Goal: Task Accomplishment & Management: Use online tool/utility

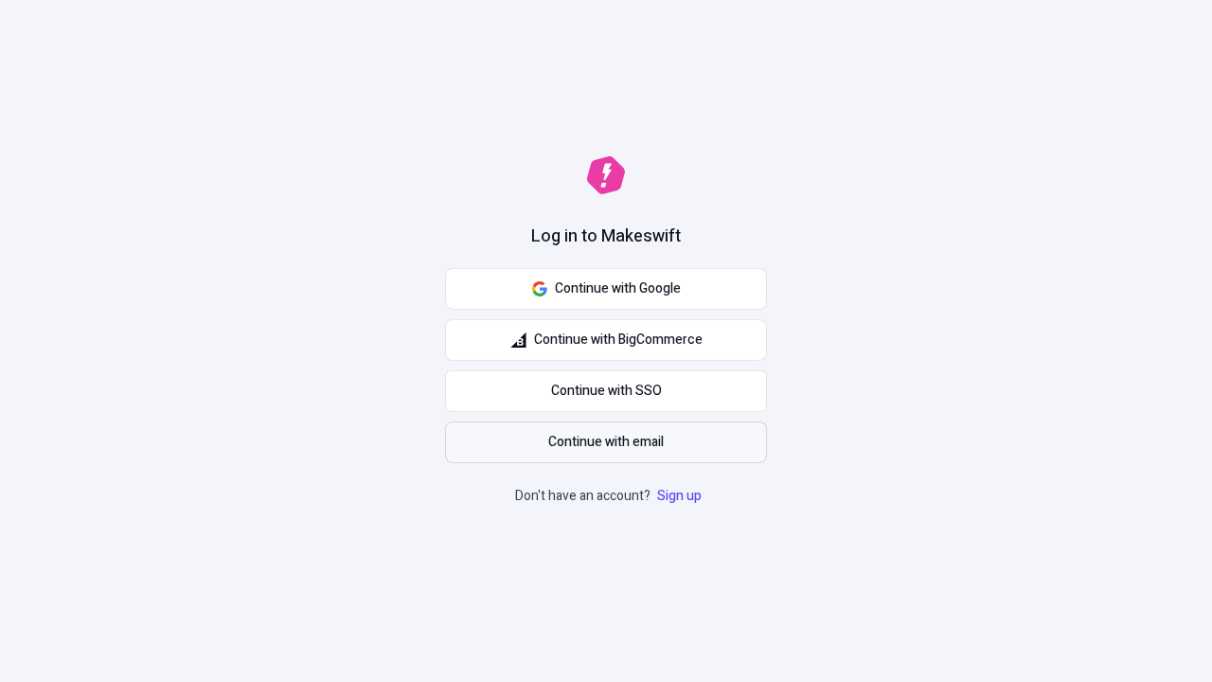
click at [606, 442] on span "Continue with email" at bounding box center [606, 442] width 116 height 21
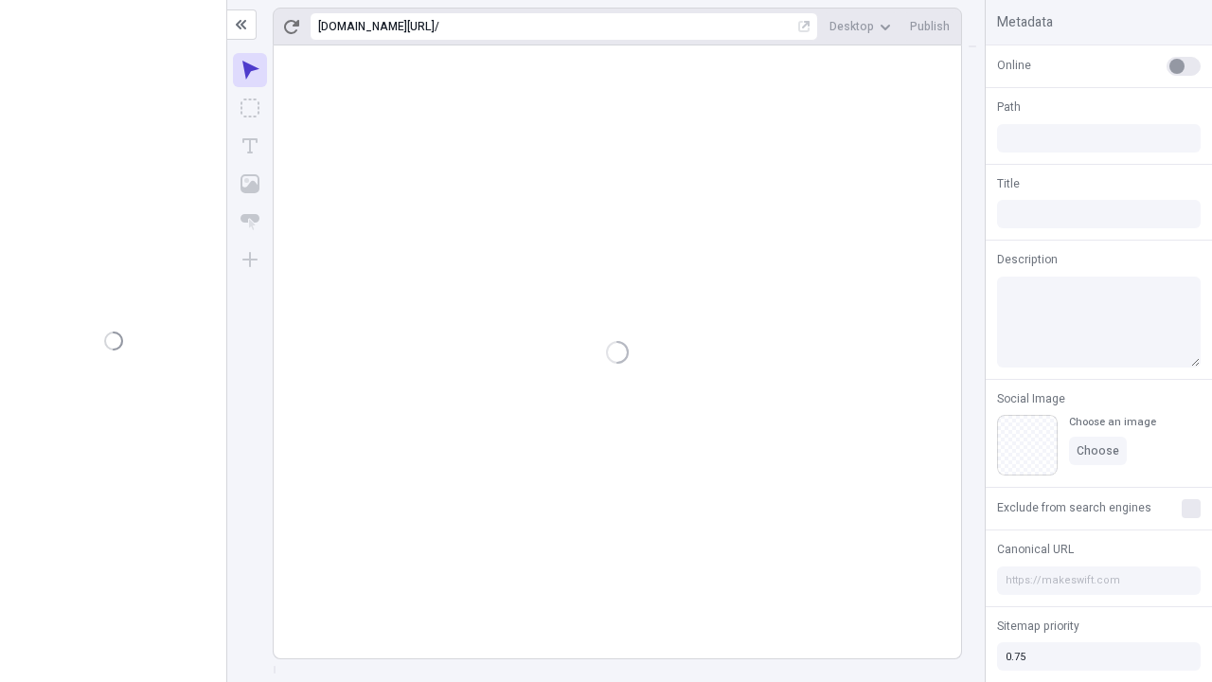
type input "/deep-link-acidus"
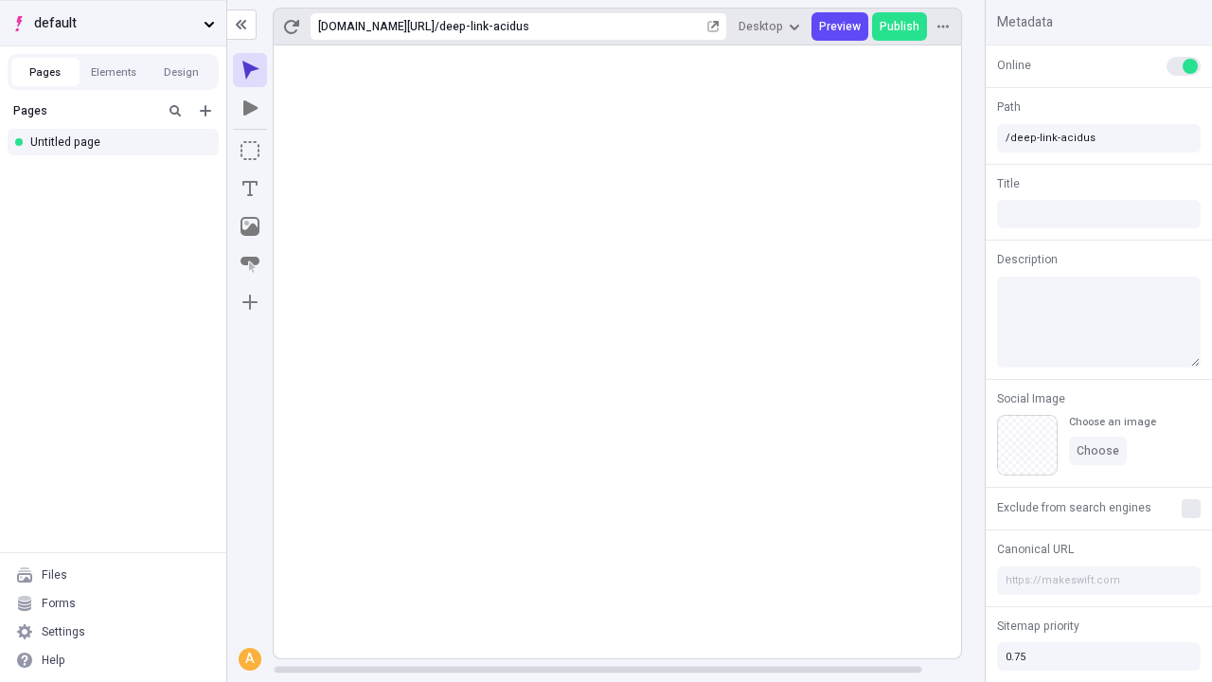
click at [113, 23] on span "default" at bounding box center [115, 23] width 162 height 21
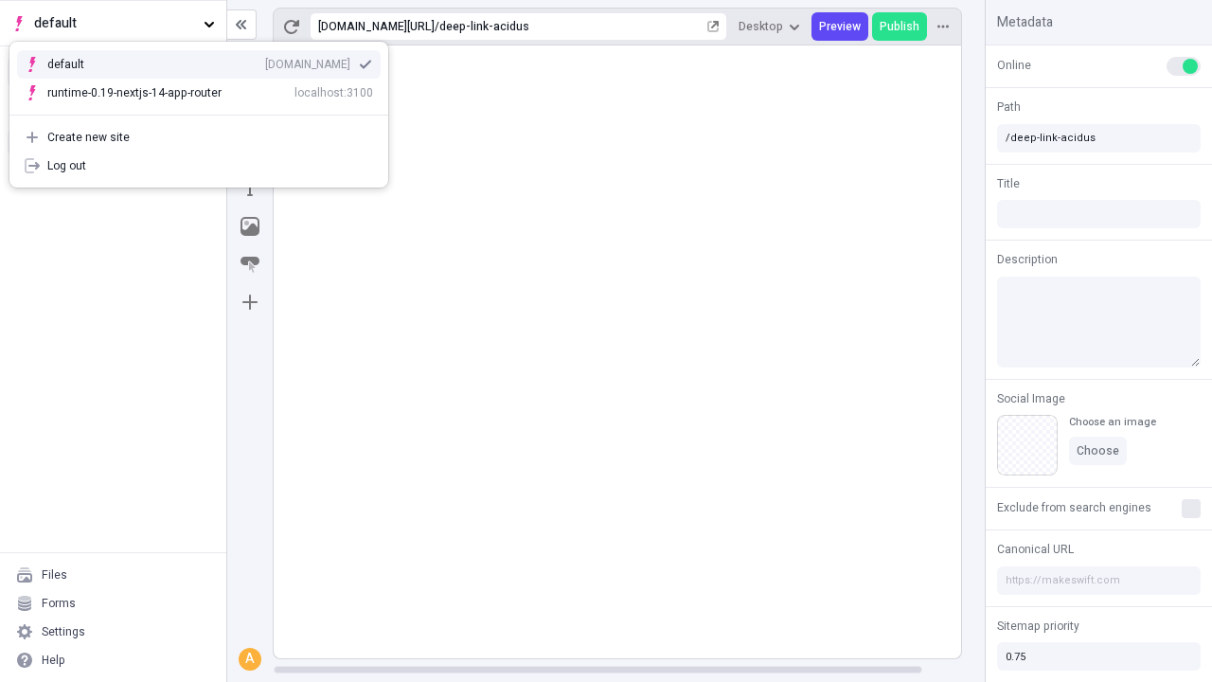
click at [199, 137] on div "Create new site" at bounding box center [210, 137] width 326 height 15
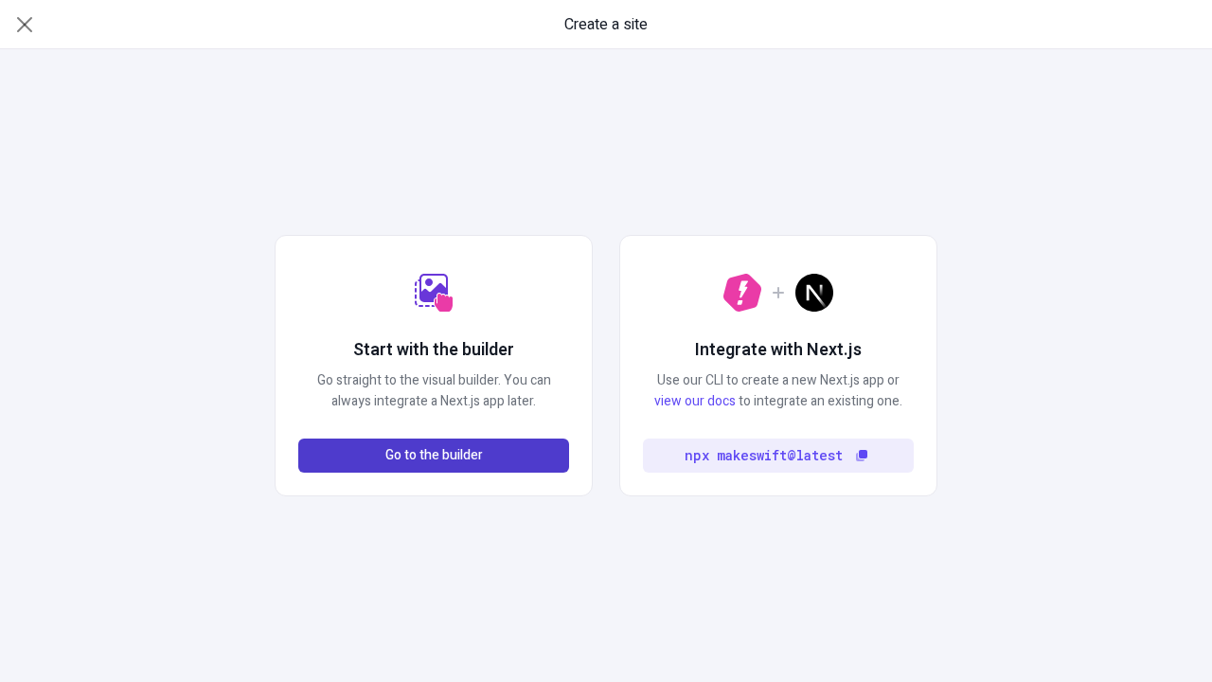
click at [434, 456] on span "Go to the builder" at bounding box center [434, 455] width 98 height 21
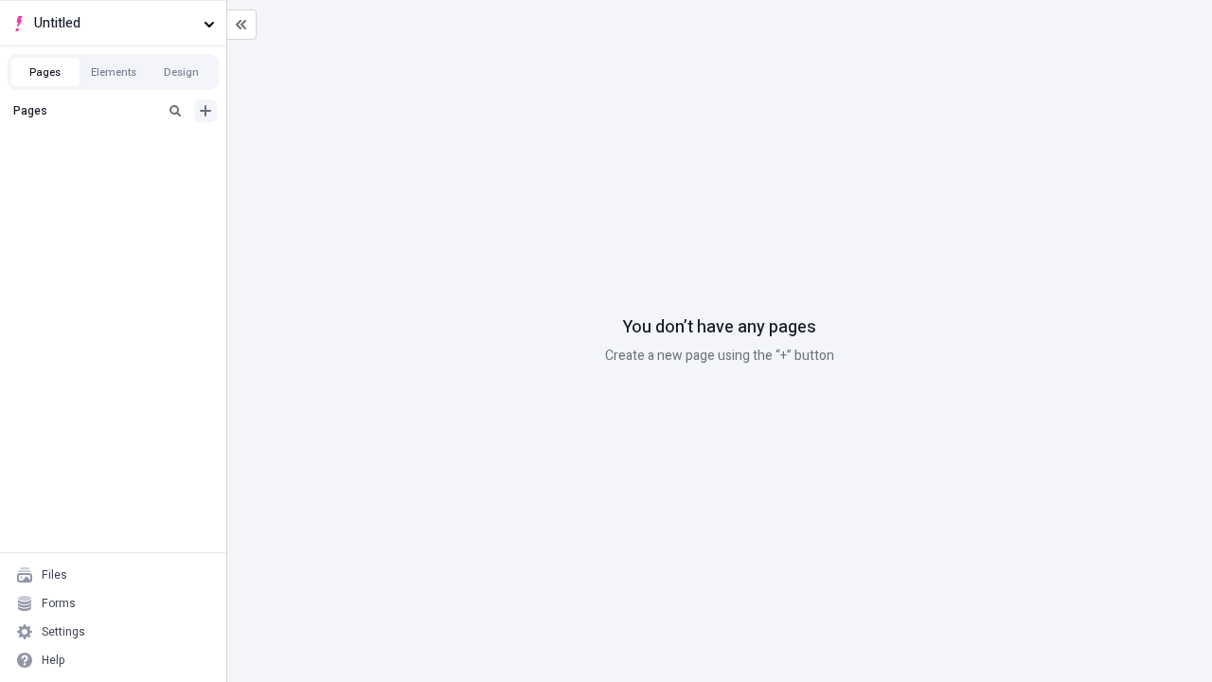
click at [205, 111] on icon "Add new" at bounding box center [205, 110] width 11 height 11
click at [118, 172] on div "Blank page" at bounding box center [118, 172] width 182 height 28
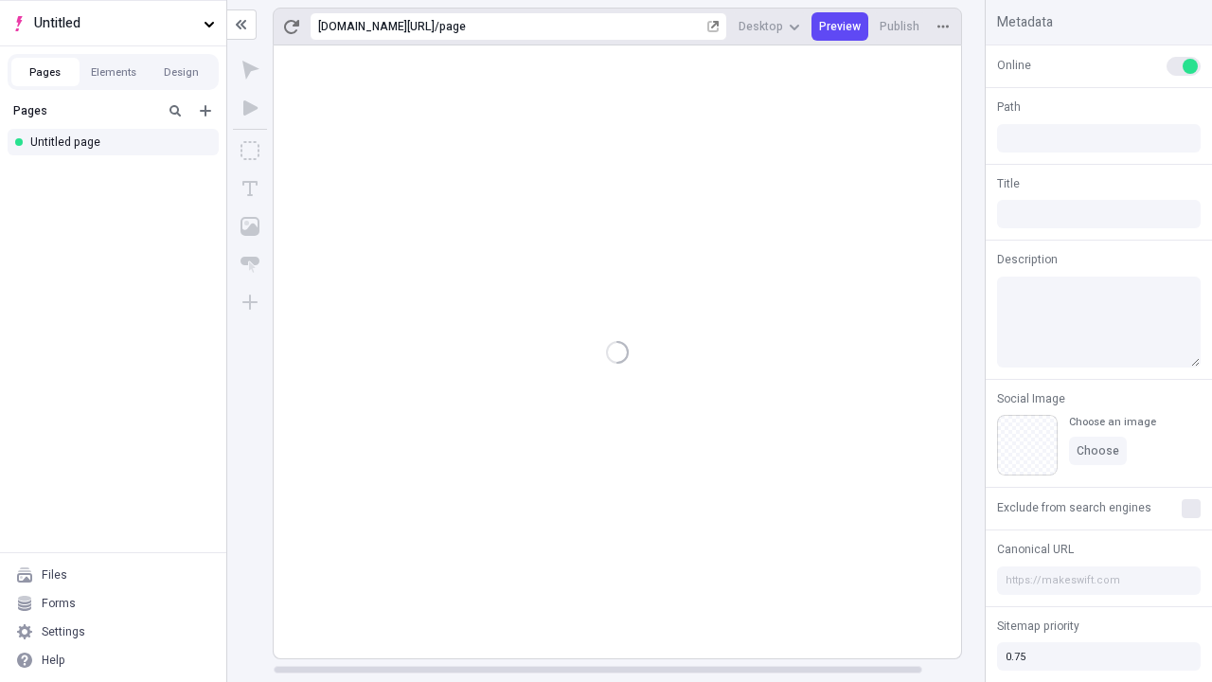
type input "/page"
click at [901, 27] on span "Publish" at bounding box center [900, 26] width 40 height 15
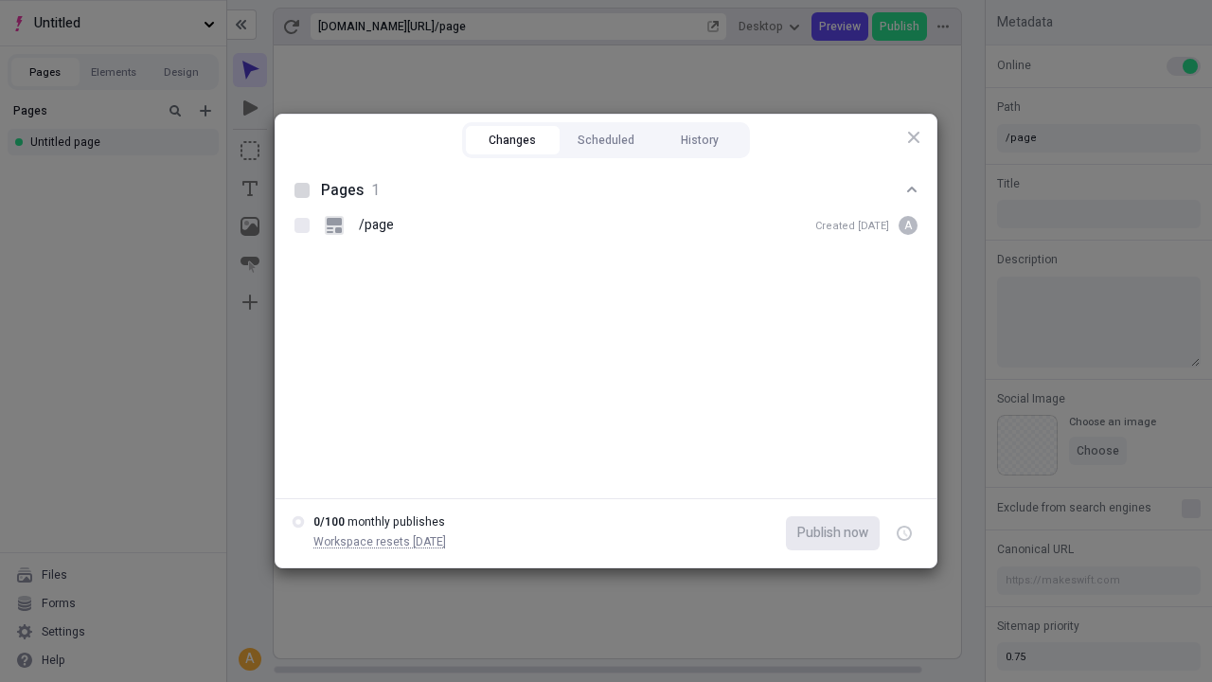
click at [512, 140] on button "Changes" at bounding box center [513, 140] width 94 height 28
click at [302, 190] on div at bounding box center [302, 190] width 15 height 15
checkbox input "true"
click at [904, 533] on icon "button" at bounding box center [905, 533] width 5 height 7
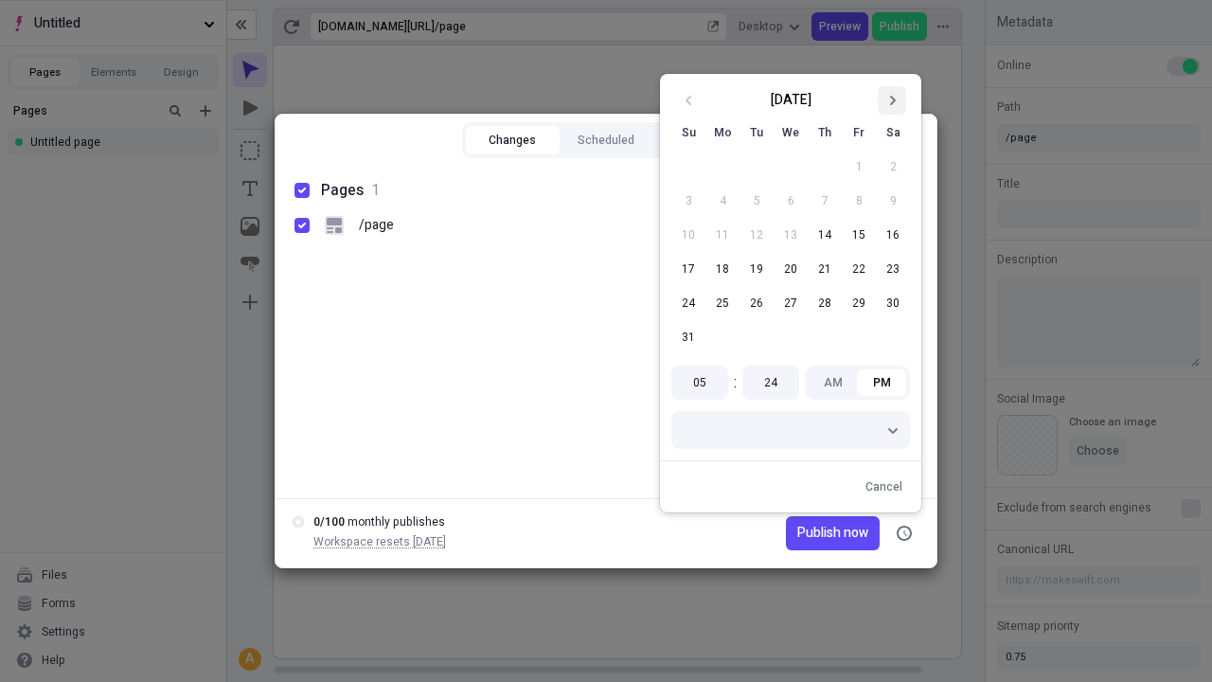
click at [892, 100] on icon "Go to next month" at bounding box center [891, 100] width 11 height 11
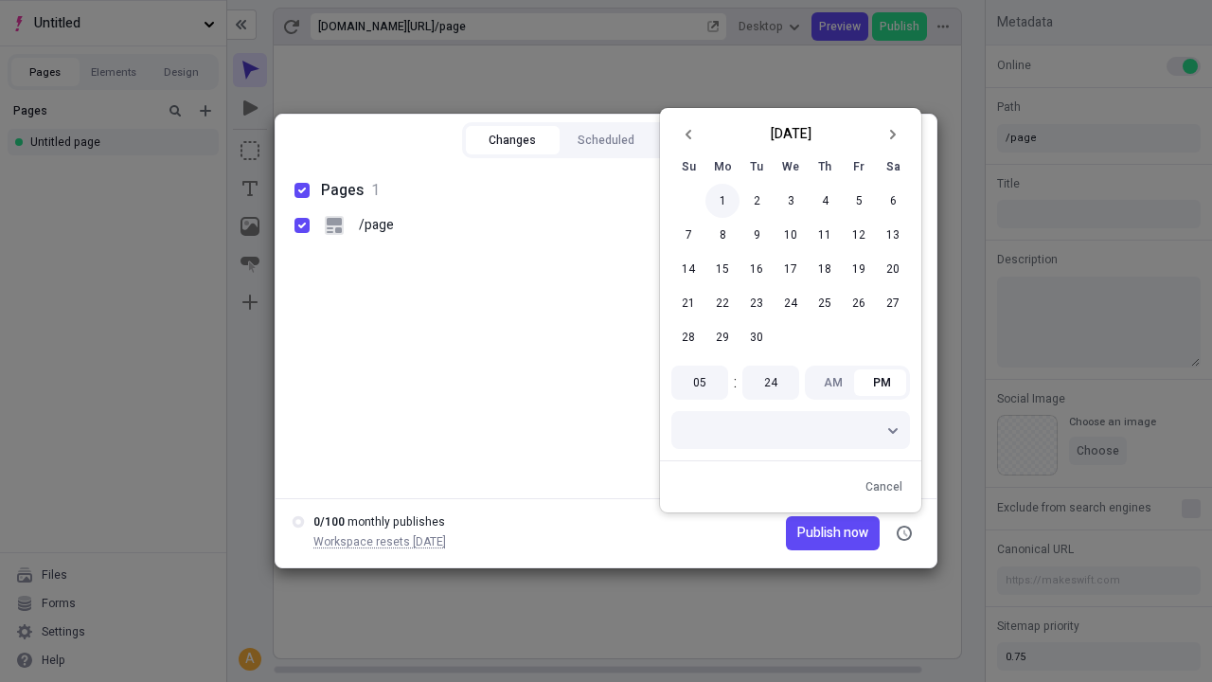
click at [723, 201] on button "1" at bounding box center [723, 201] width 34 height 34
click at [807, 533] on span "Publish now" at bounding box center [832, 533] width 71 height 21
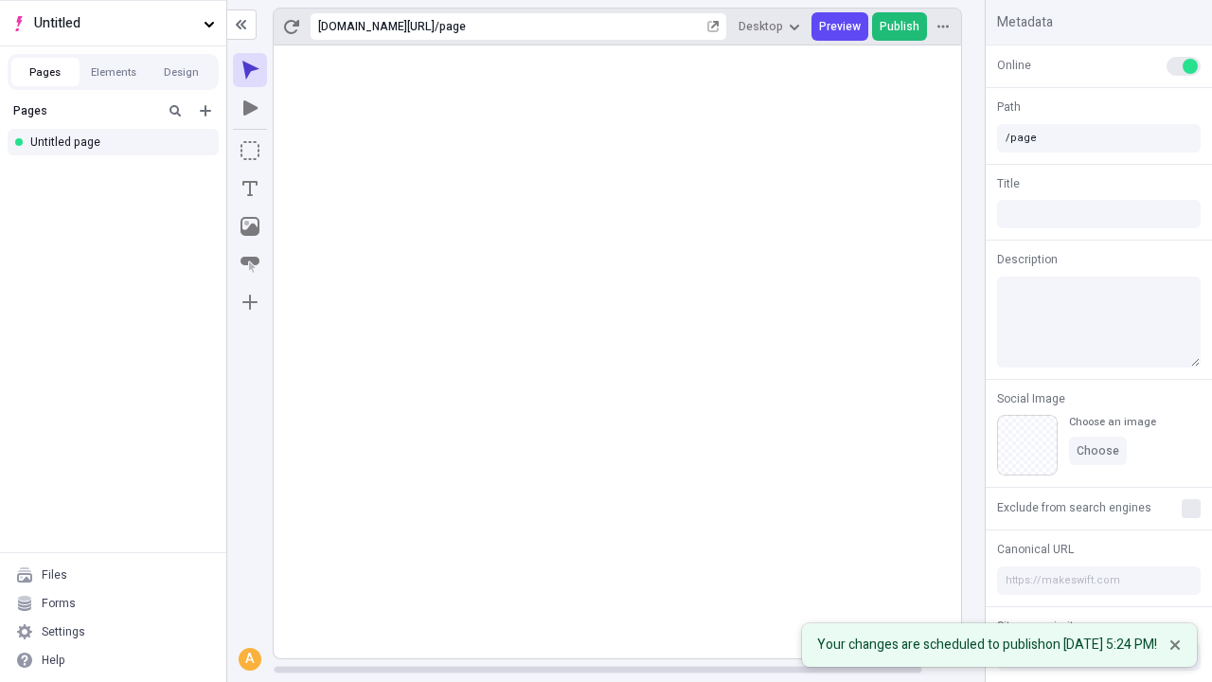
click at [901, 27] on span "Publish" at bounding box center [900, 26] width 40 height 15
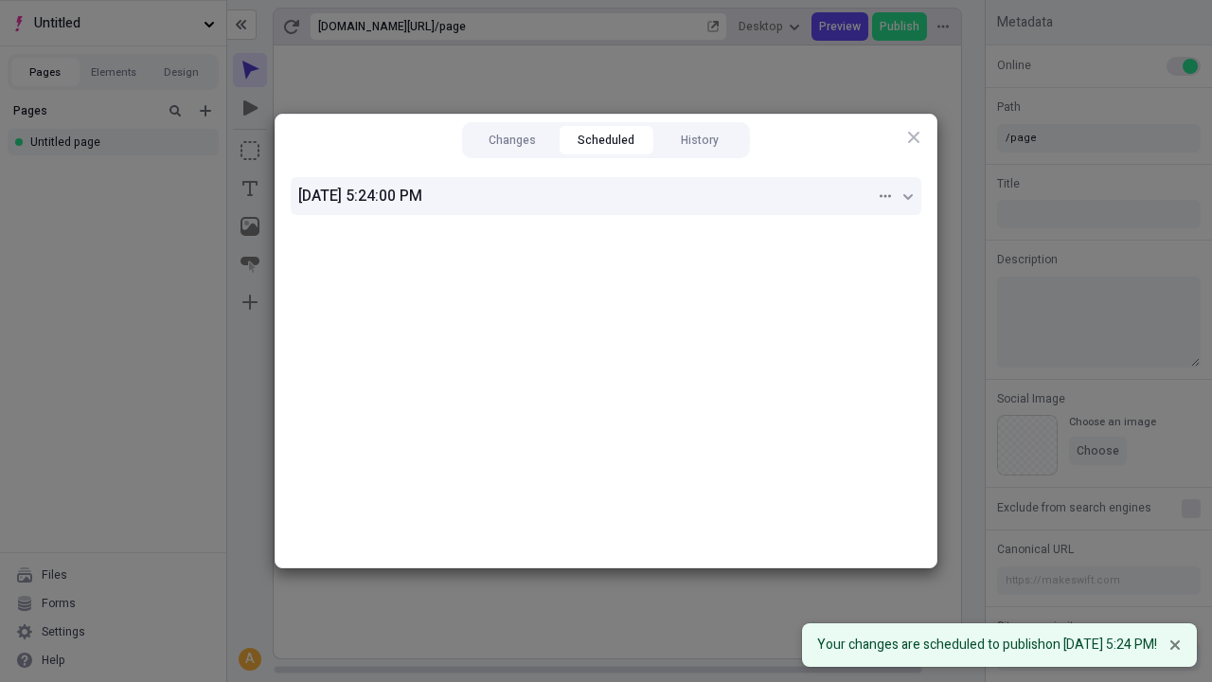
click at [606, 196] on div "9/1/2025, 5:24:00 PM" at bounding box center [587, 196] width 578 height 23
